Goal: Navigation & Orientation: Find specific page/section

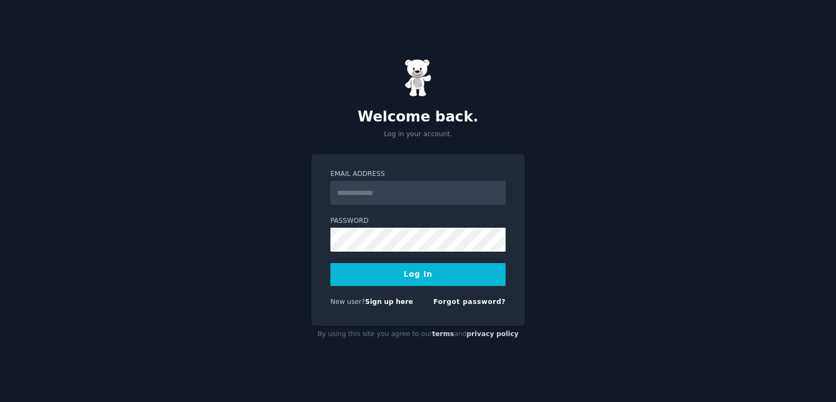
click at [406, 198] on input "Email Address" at bounding box center [417, 193] width 175 height 24
click at [433, 194] on input "**********" at bounding box center [417, 193] width 175 height 24
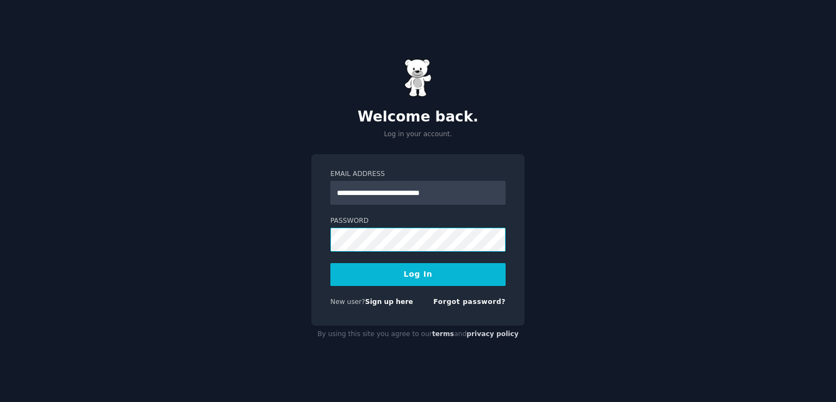
click at [330, 263] on button "Log In" at bounding box center [417, 274] width 175 height 23
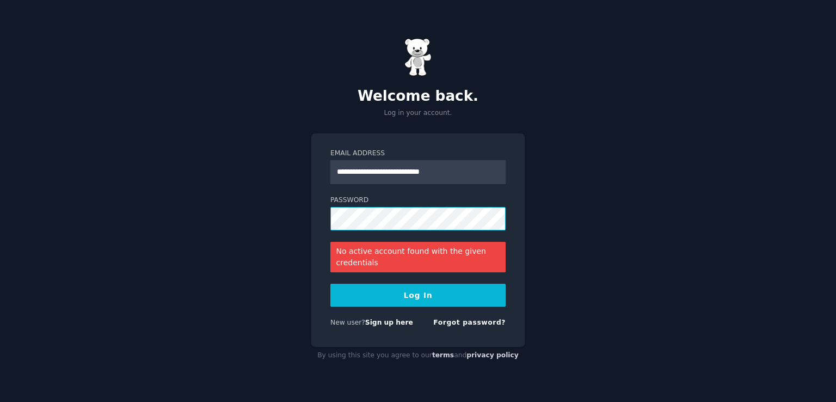
click at [330, 284] on button "Log In" at bounding box center [417, 295] width 175 height 23
click at [485, 327] on div "Forgot password?" at bounding box center [469, 325] width 72 height 14
click at [471, 164] on input "**********" at bounding box center [417, 172] width 175 height 24
type input "**********"
click at [451, 292] on button "Log In" at bounding box center [417, 295] width 175 height 23
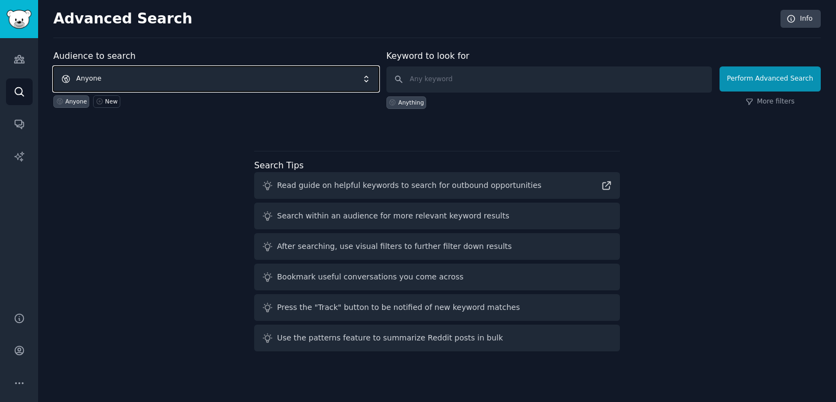
click at [161, 71] on span "Anyone" at bounding box center [215, 78] width 325 height 25
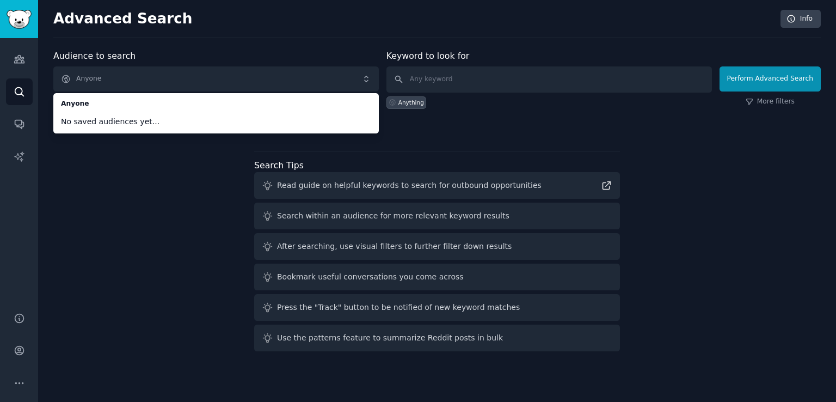
click at [184, 151] on div "Audience to search Anyone Anyone No saved audiences yet... Anyone New Keyword t…" at bounding box center [436, 203] width 767 height 306
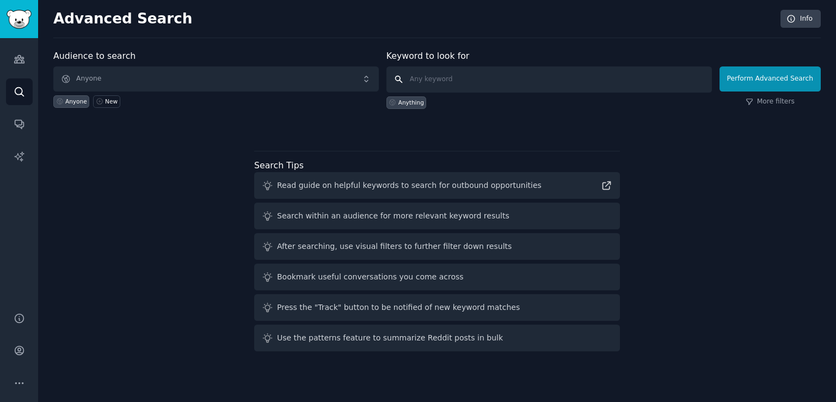
click at [416, 74] on input "text" at bounding box center [548, 79] width 325 height 26
click at [26, 151] on link "AI Reports" at bounding box center [19, 156] width 27 height 27
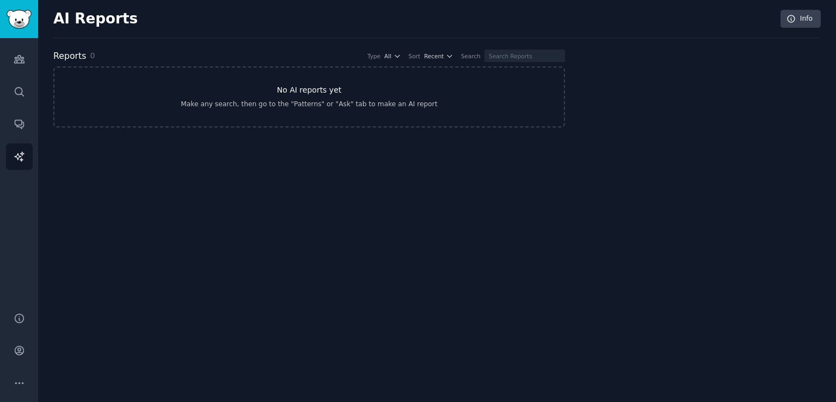
click at [239, 107] on div "Make any search, then go to the "Patterns" or "Ask" tab to make an AI report" at bounding box center [309, 105] width 256 height 10
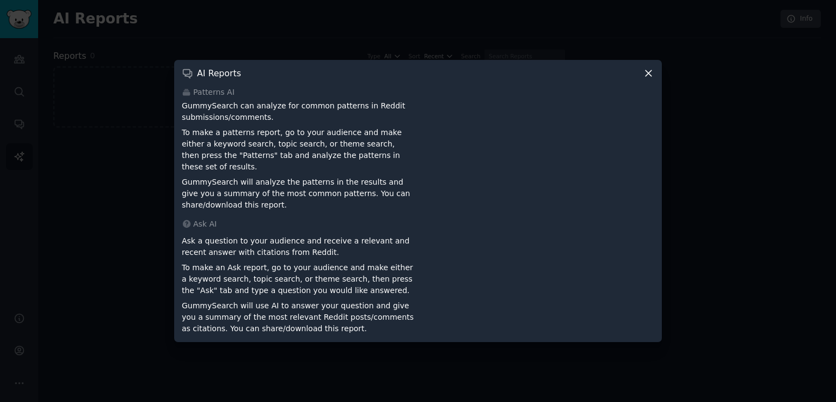
click at [644, 77] on icon at bounding box center [648, 72] width 11 height 11
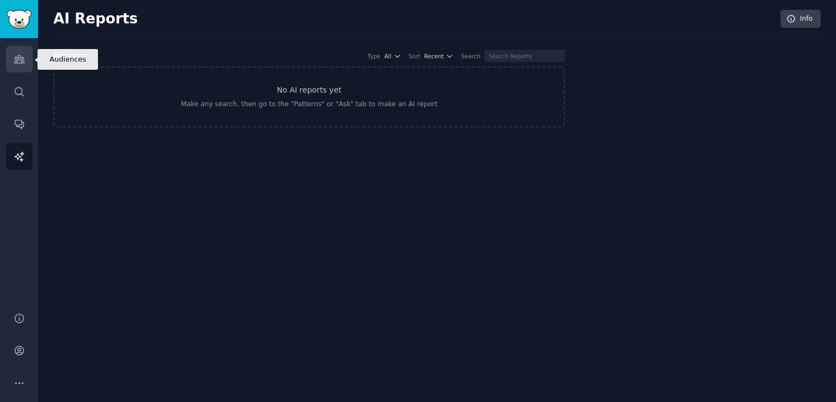
click at [27, 61] on link "Audiences" at bounding box center [19, 59] width 27 height 27
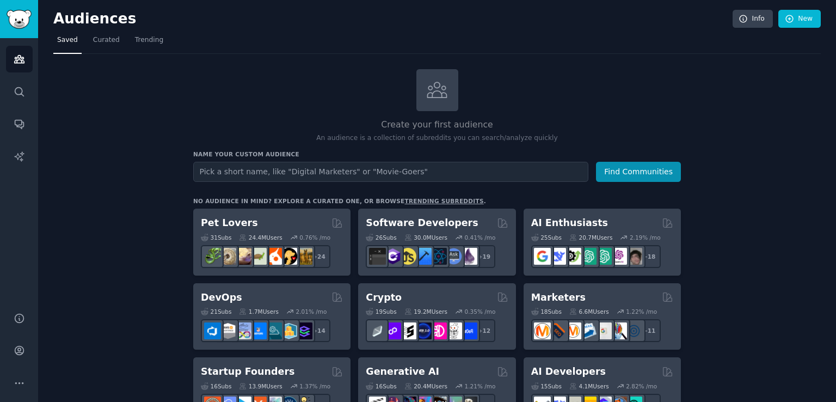
click at [404, 200] on link "trending subreddits" at bounding box center [443, 201] width 79 height 7
